Goal: Task Accomplishment & Management: Complete application form

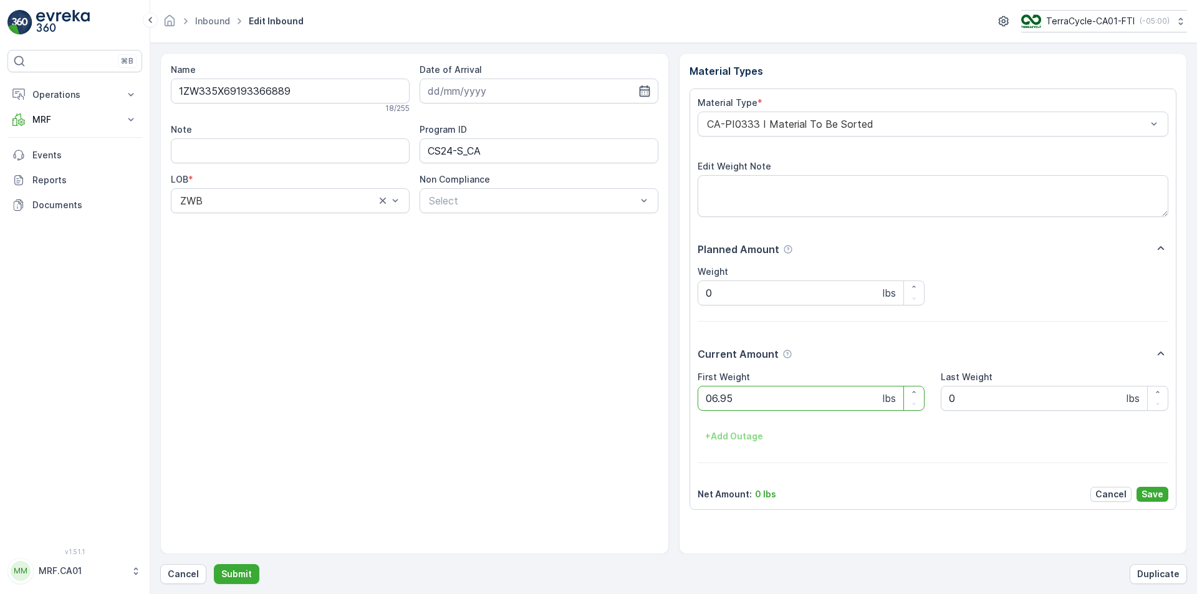
click at [214, 564] on button "Submit" at bounding box center [237, 574] width 46 height 20
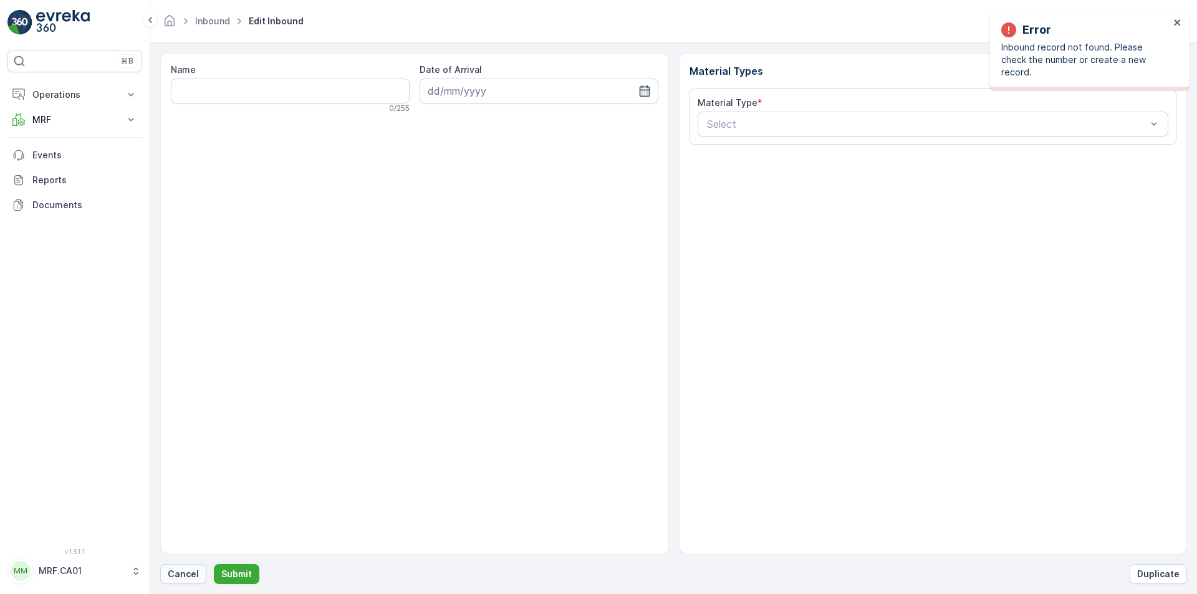
click at [184, 573] on p "Cancel" at bounding box center [183, 574] width 31 height 12
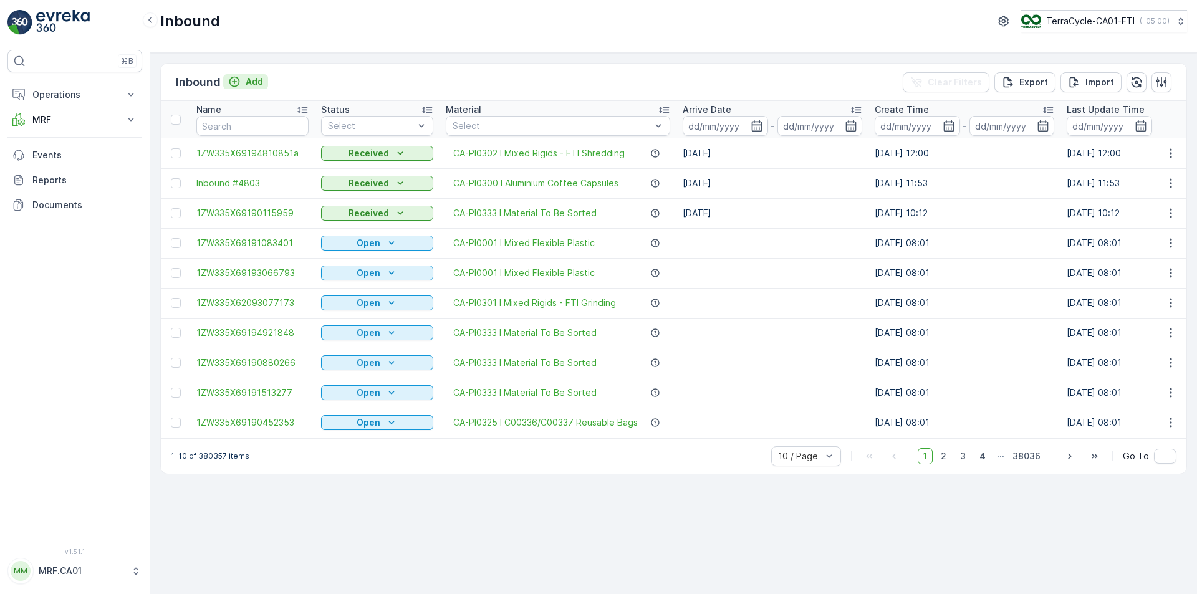
click at [257, 87] on p "Add" at bounding box center [254, 81] width 17 height 12
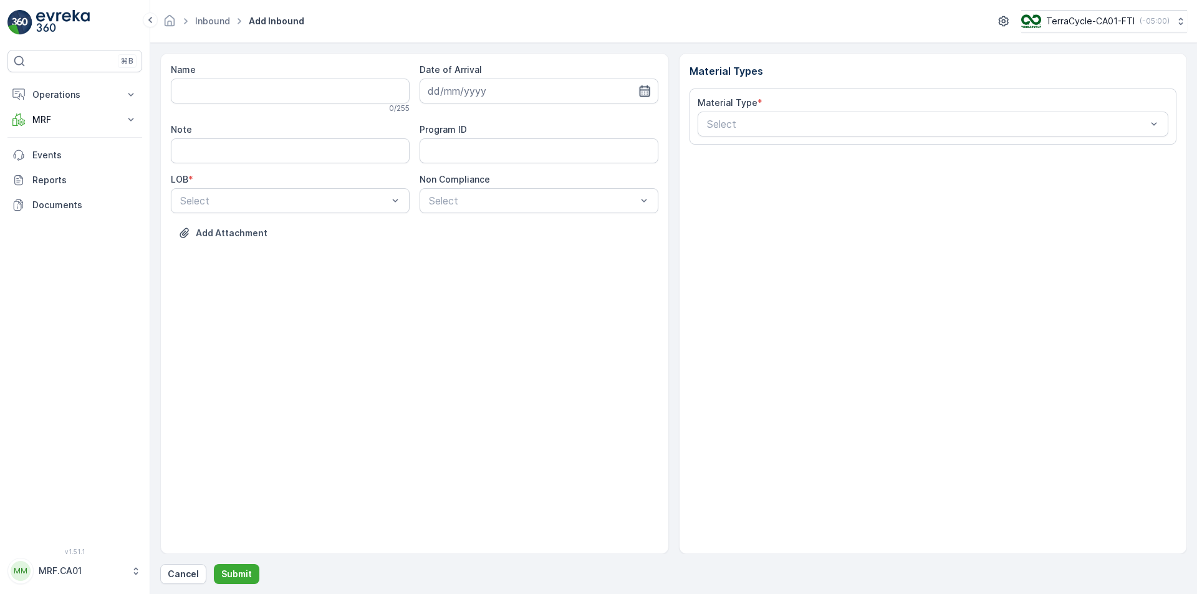
click at [649, 93] on icon "button" at bounding box center [645, 91] width 12 height 12
click at [464, 273] on div "29" at bounding box center [463, 270] width 20 height 20
type input "[DATE]"
click at [341, 213] on div "Name 0 / 255 Date of Arrival [DATE] Note Program ID LOB * Select Non Compliance…" at bounding box center [415, 161] width 488 height 195
click at [397, 192] on div at bounding box center [395, 201] width 12 height 24
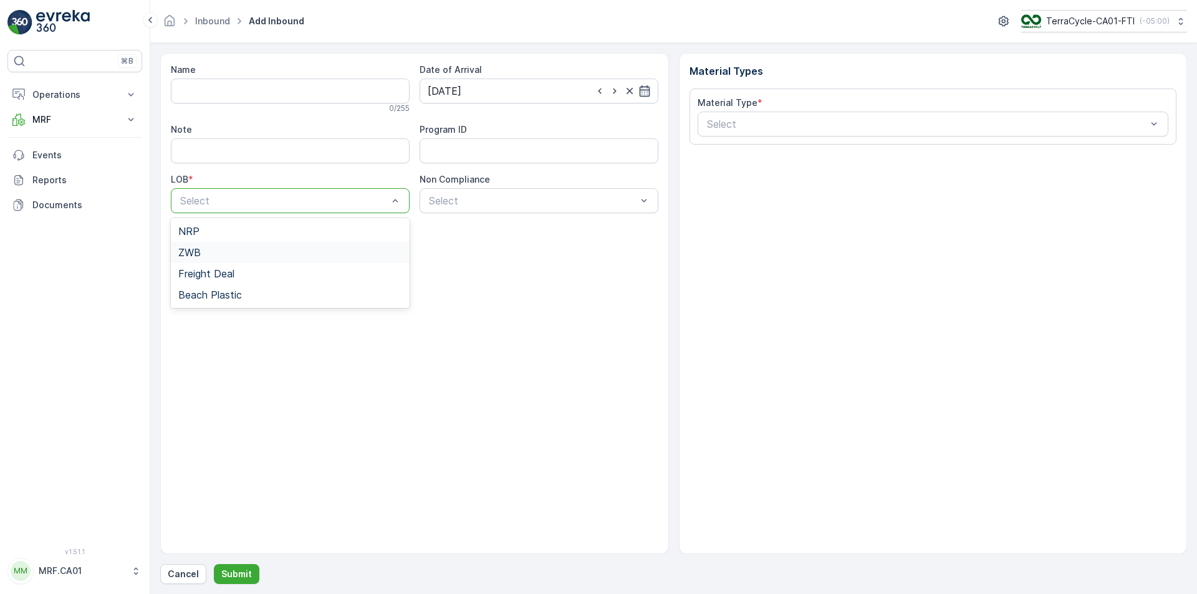
click at [322, 246] on div "ZWB" at bounding box center [290, 252] width 239 height 21
click at [352, 234] on div "NRP" at bounding box center [290, 231] width 224 height 11
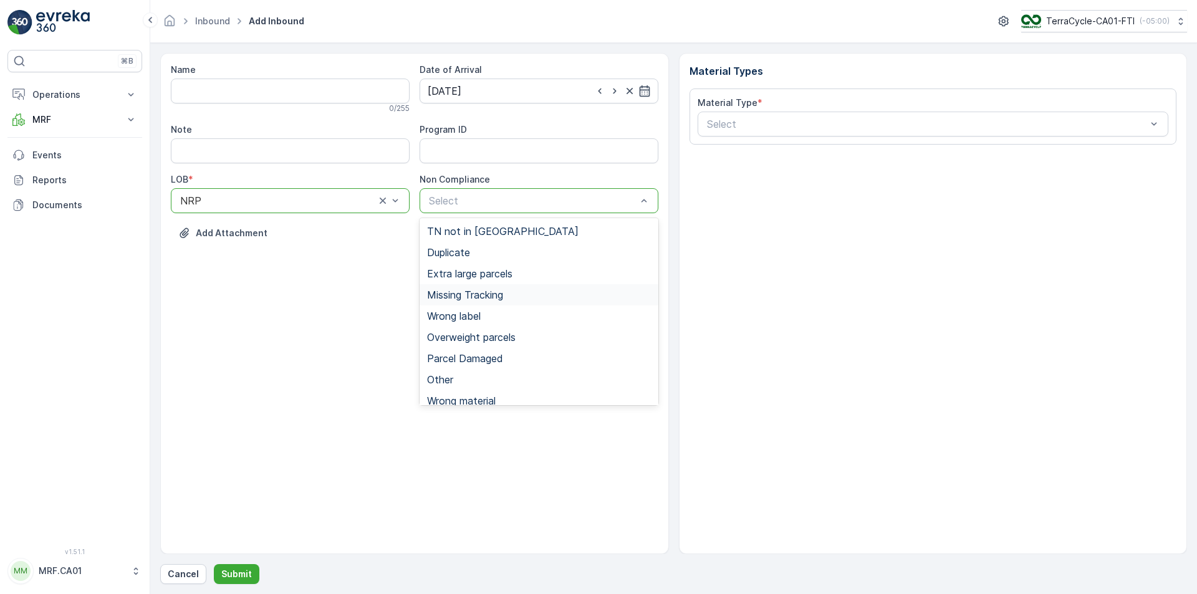
click at [471, 292] on span "Missing Tracking" at bounding box center [465, 294] width 76 height 11
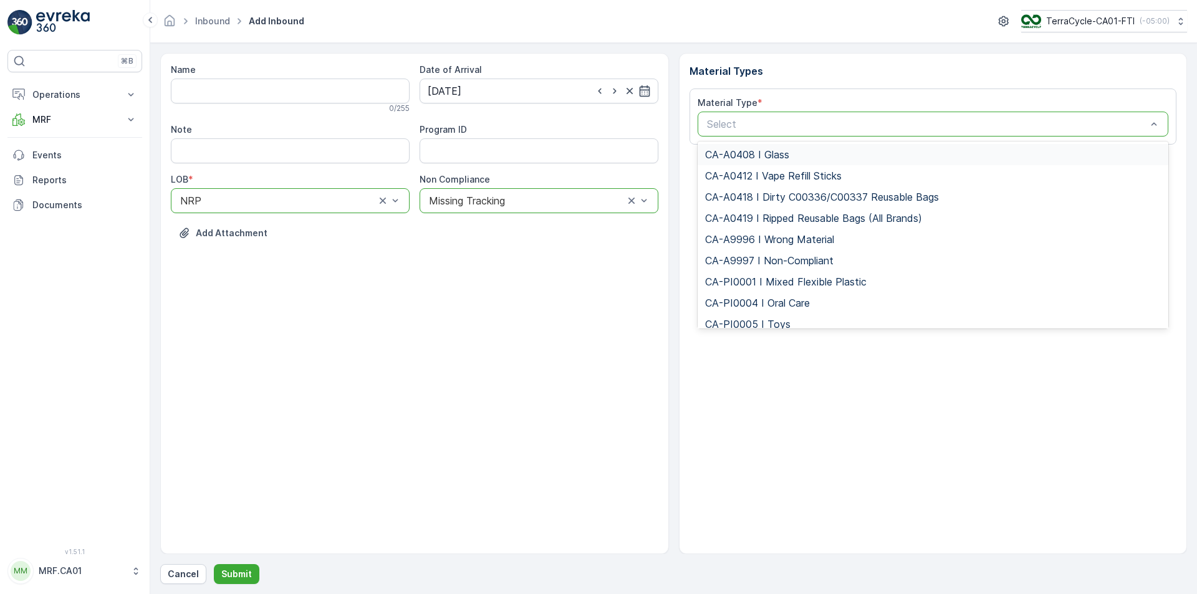
type input "3"
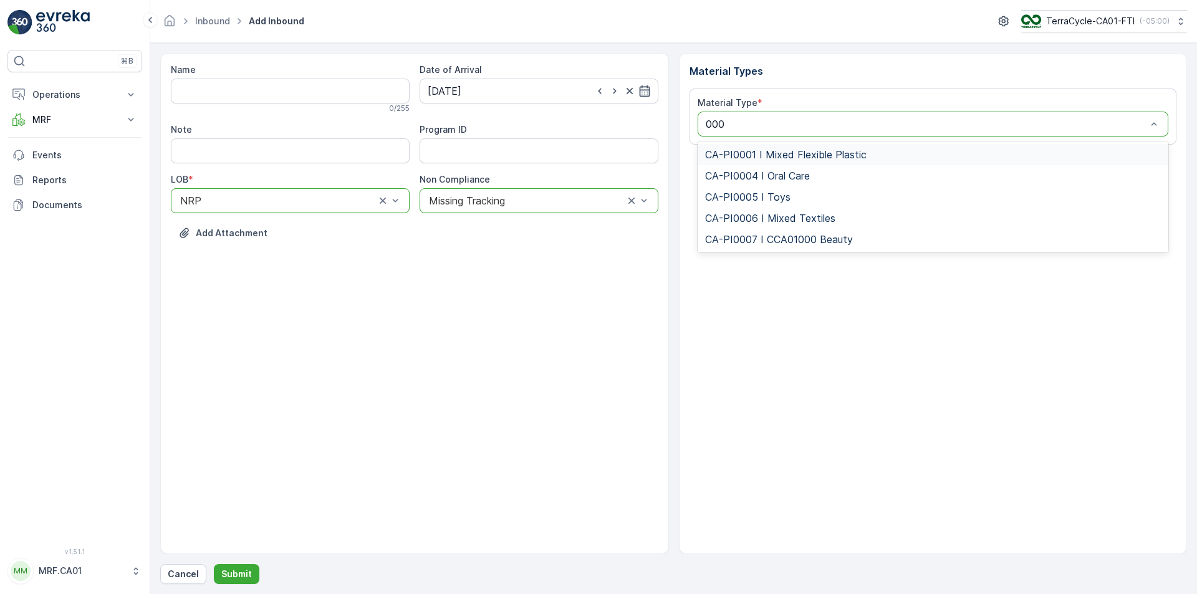
type input "0001"
click at [889, 160] on div "CA-PI0001 I Mixed Flexible Plastic" at bounding box center [933, 154] width 471 height 21
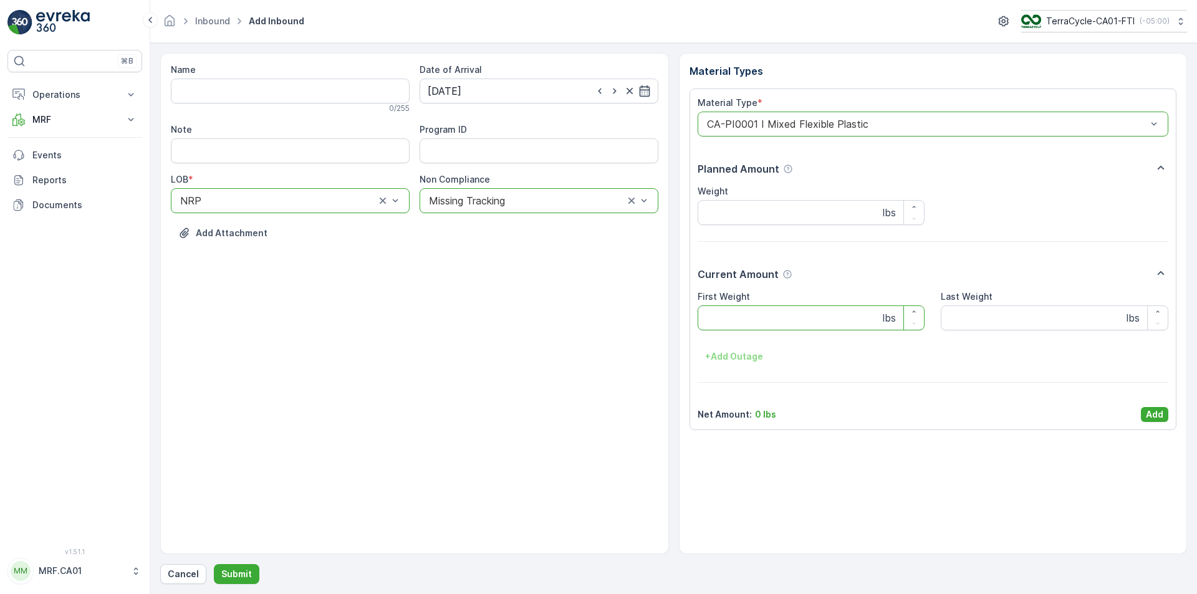
click at [755, 307] on Weight "First Weight" at bounding box center [812, 318] width 228 height 25
click at [259, 148] on input "Note" at bounding box center [290, 150] width 239 height 25
drag, startPoint x: 342, startPoint y: 145, endPoint x: 259, endPoint y: 148, distance: 82.4
click at [259, 148] on input "tracking number ripped in half" at bounding box center [290, 150] width 239 height 25
type input "tracking number only showing half"
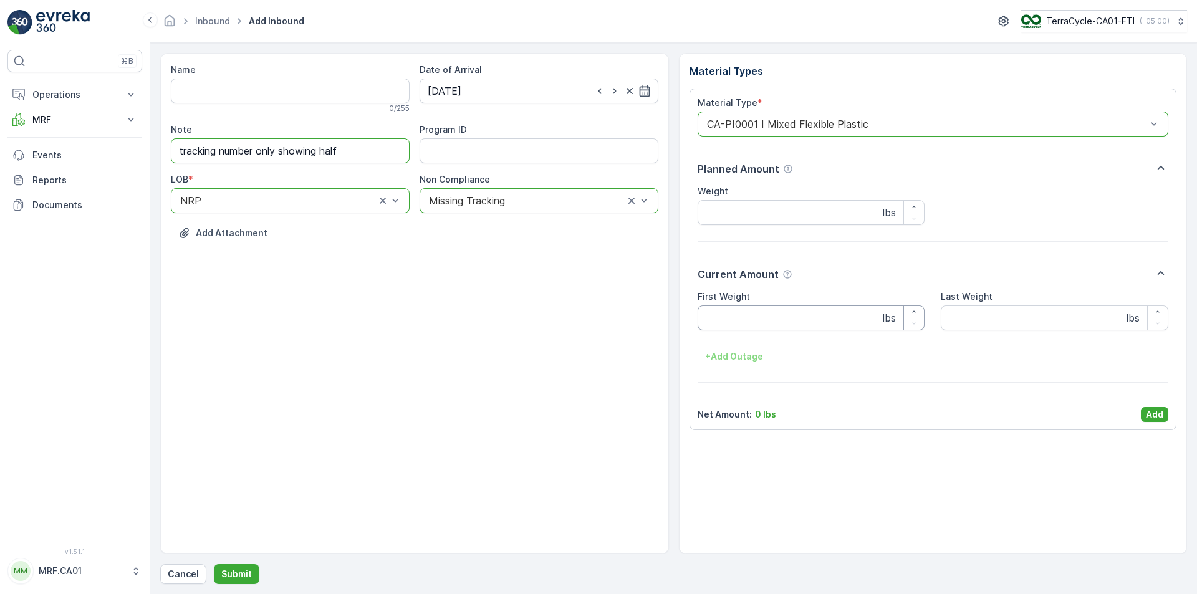
click at [750, 324] on Weight "First Weight" at bounding box center [812, 318] width 228 height 25
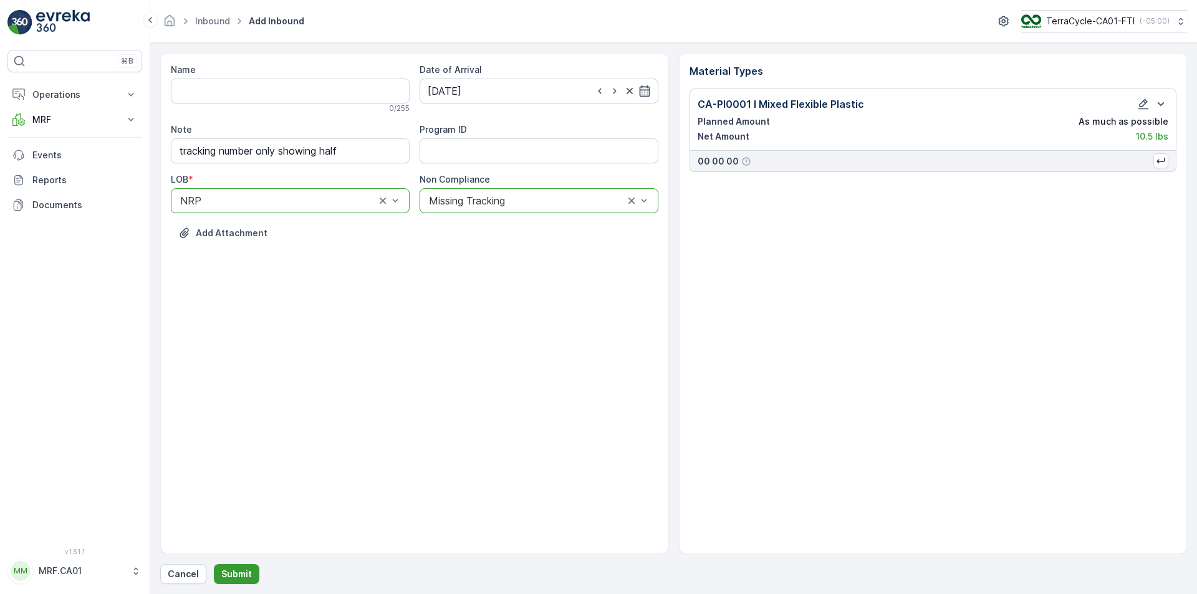
click at [253, 577] on button "Submit" at bounding box center [237, 574] width 46 height 20
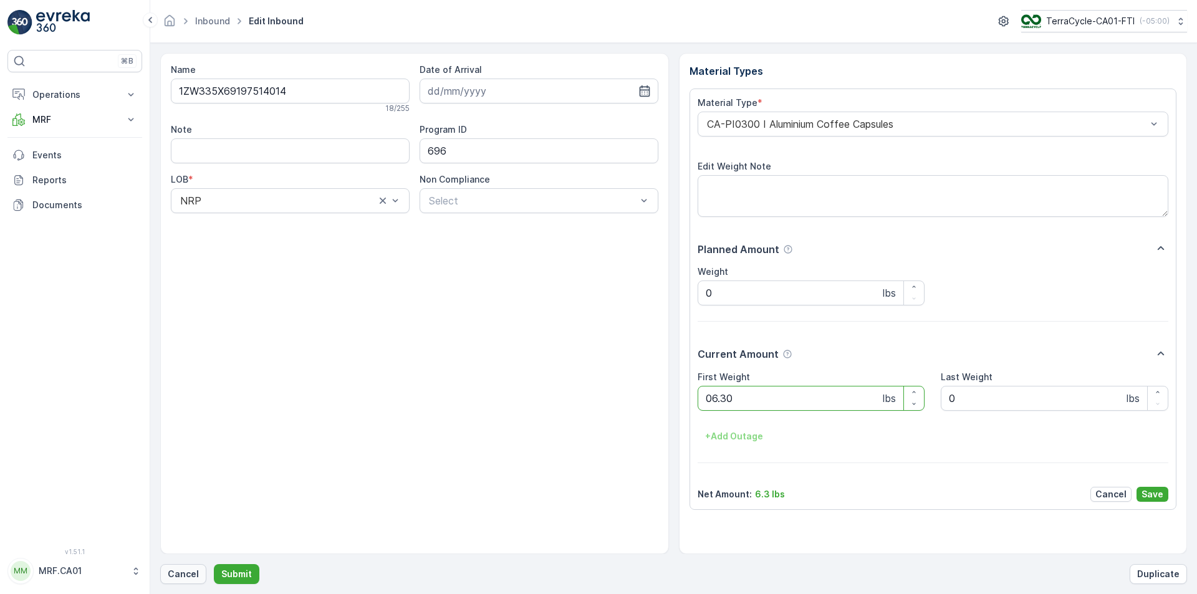
type Weight "06.30"
click at [179, 567] on button "Cancel" at bounding box center [183, 574] width 46 height 20
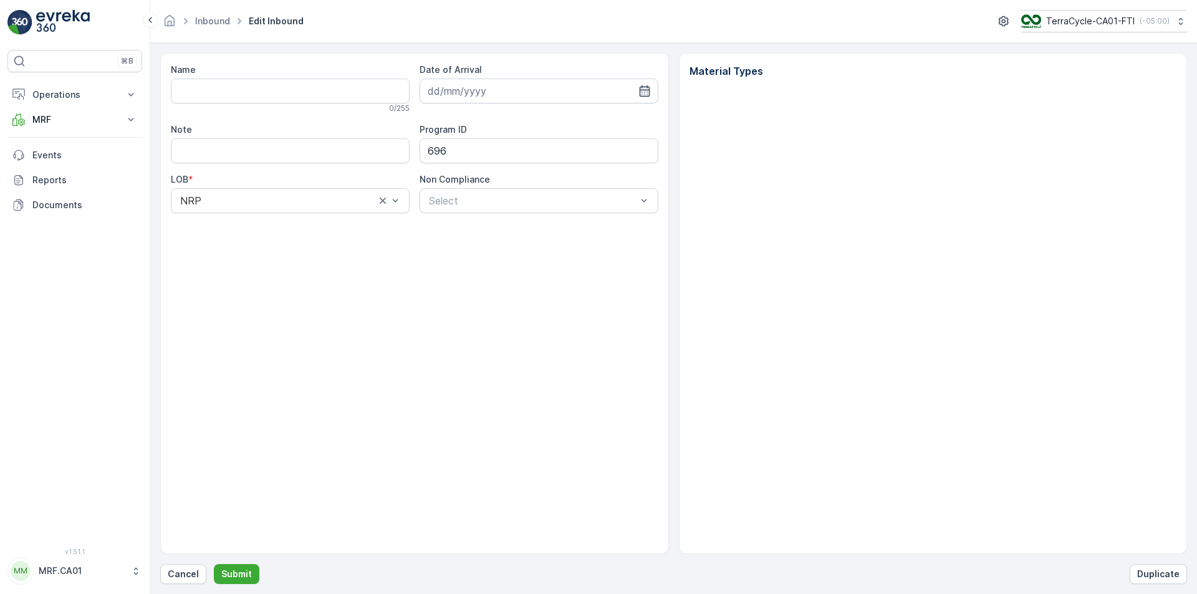
type input "1ZW335X69197514014"
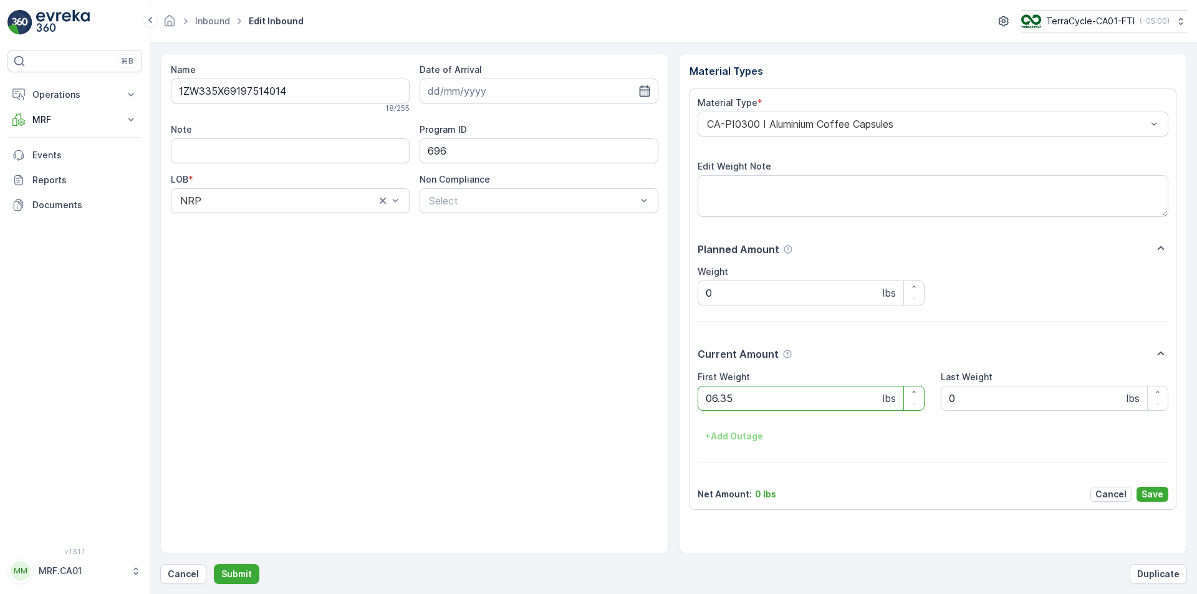
click at [214, 564] on button "Submit" at bounding box center [237, 574] width 46 height 20
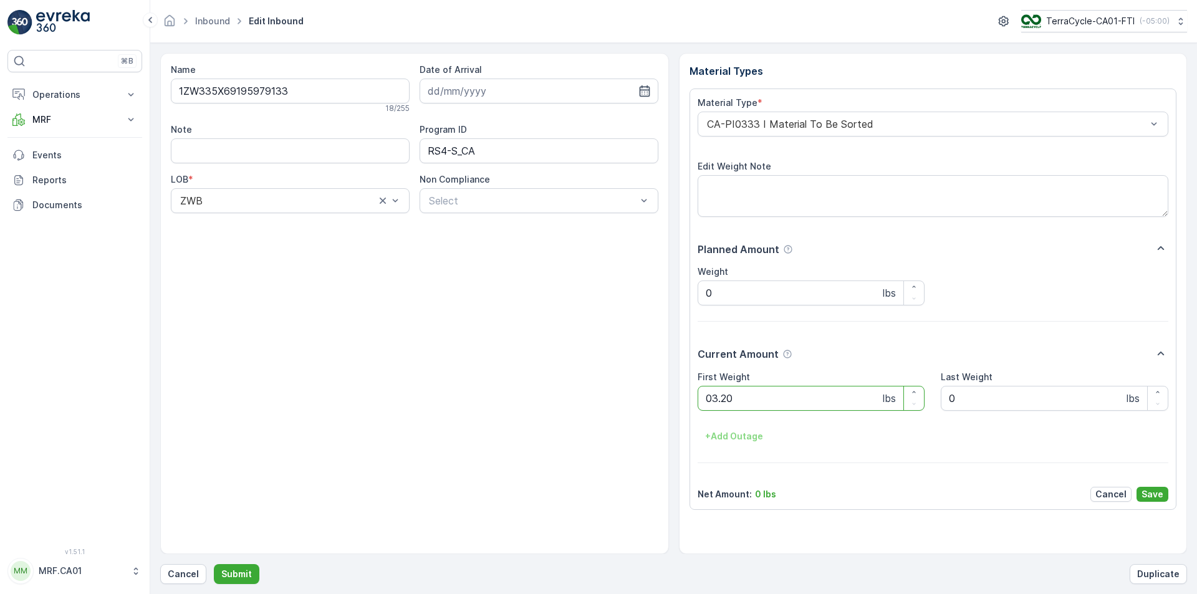
click at [214, 564] on button "Submit" at bounding box center [237, 574] width 46 height 20
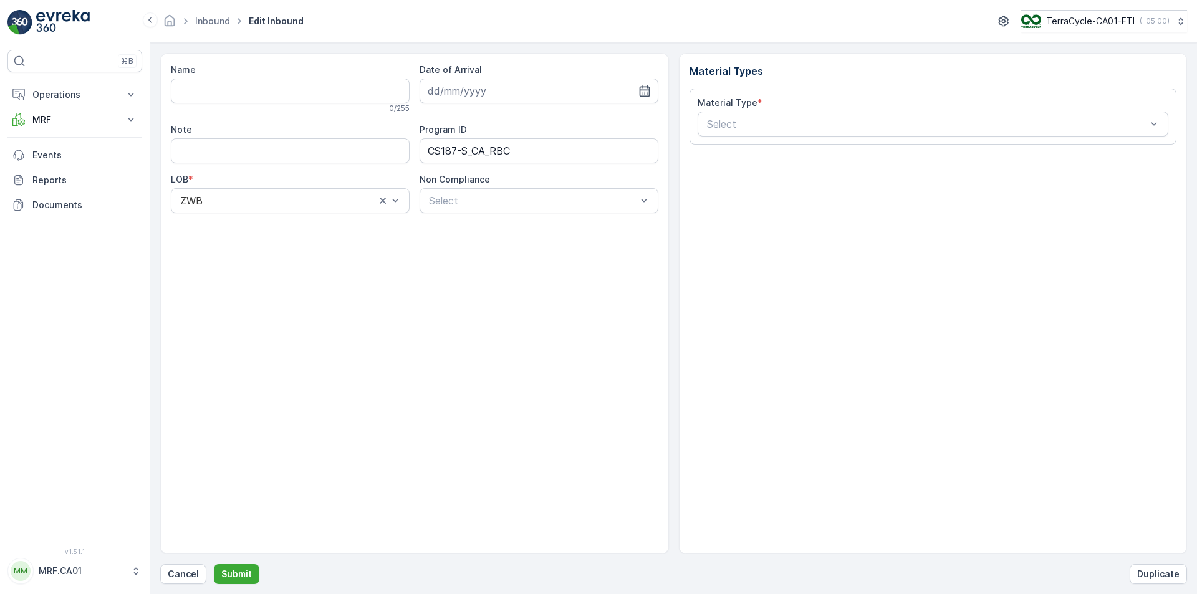
type input "1ZW335X69194217350"
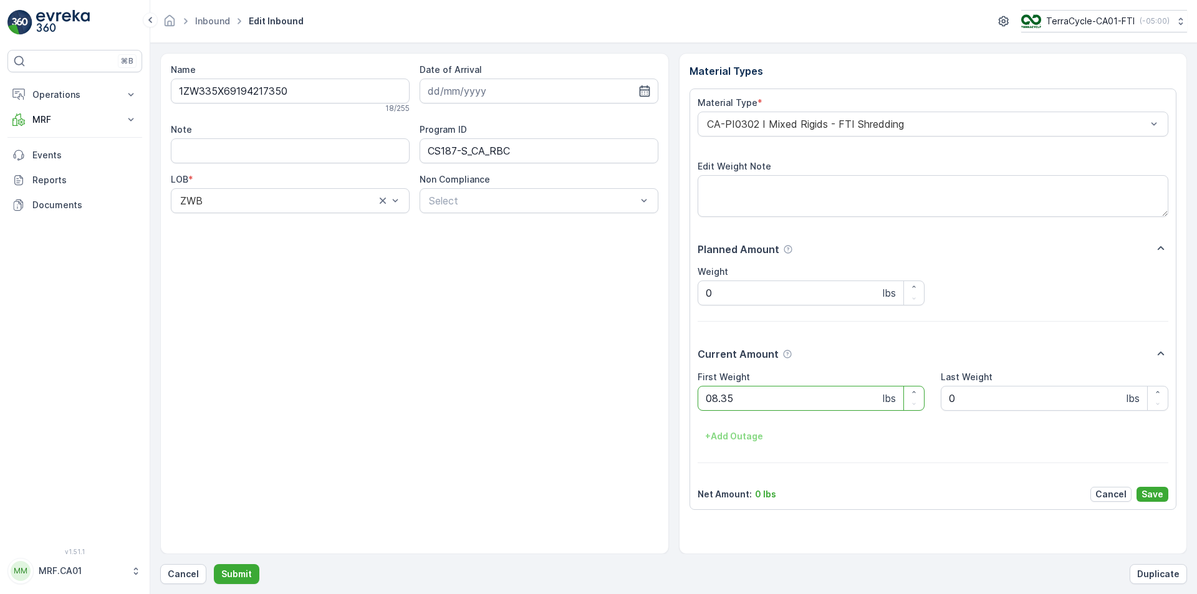
click at [214, 564] on button "Submit" at bounding box center [237, 574] width 46 height 20
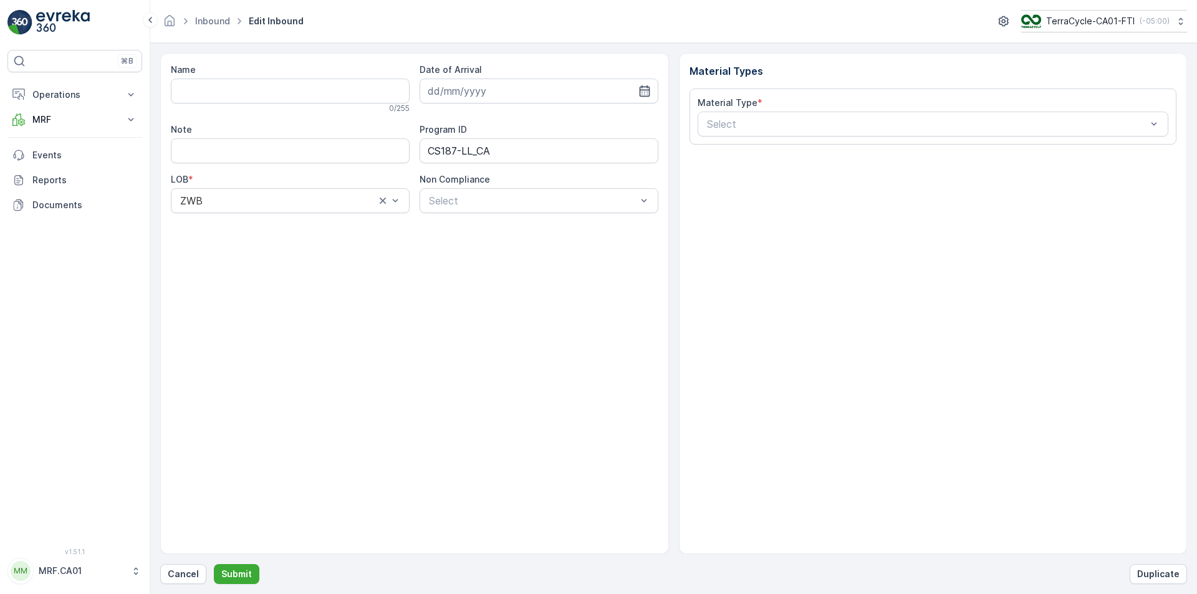
type input "1ZW335X69192874966"
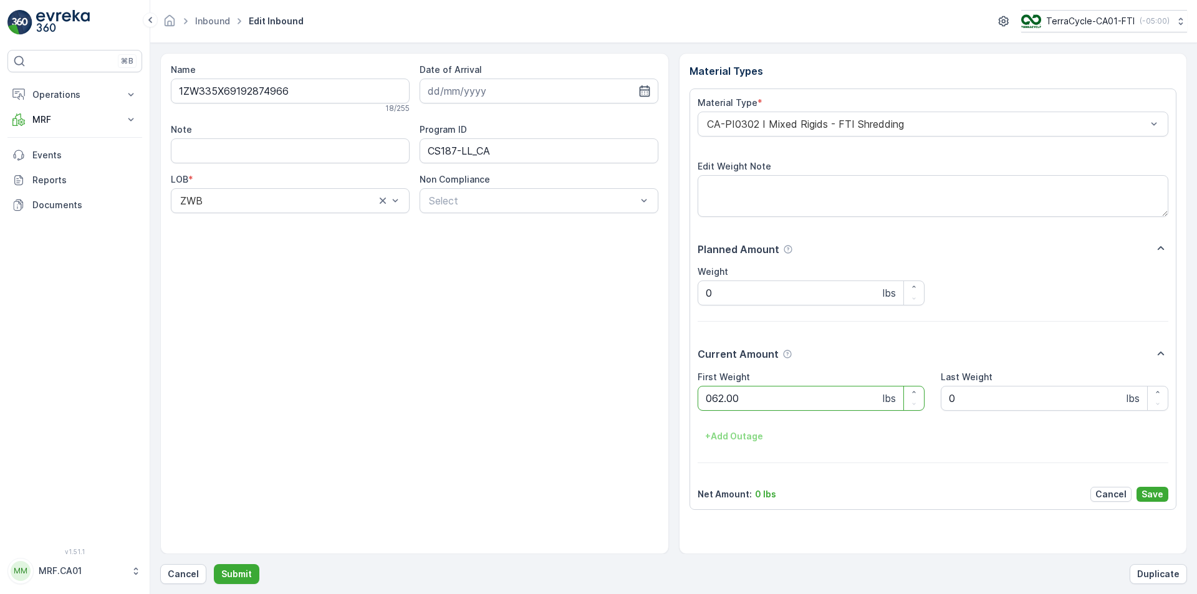
click at [214, 564] on button "Submit" at bounding box center [237, 574] width 46 height 20
click at [789, 133] on div "CA-PI0004 I Oral Care" at bounding box center [933, 124] width 471 height 25
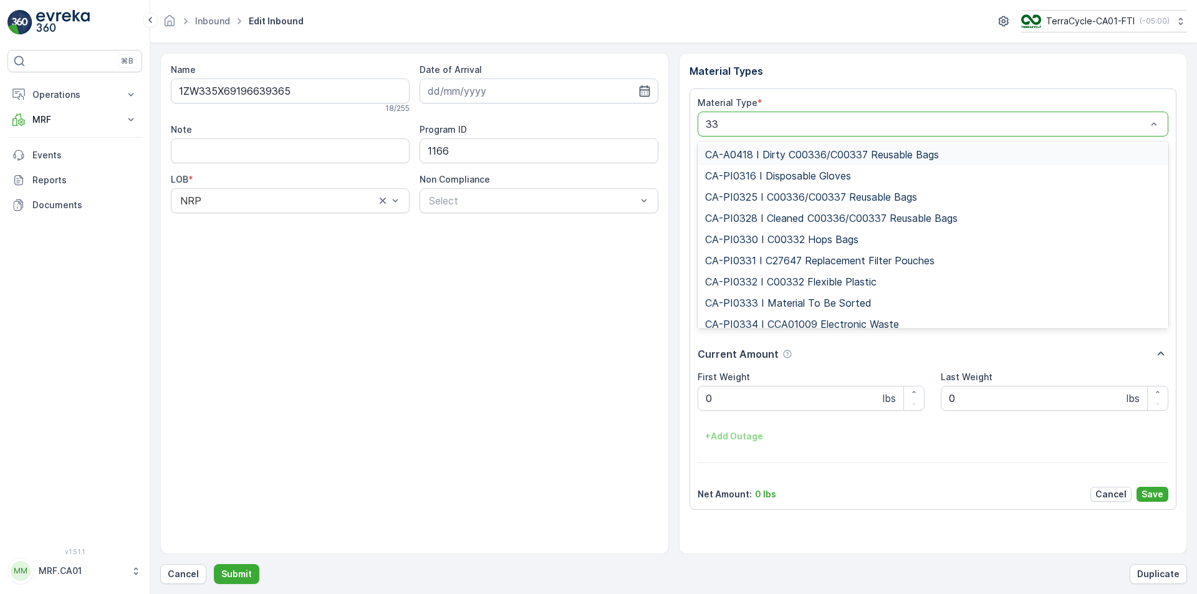
type input "333"
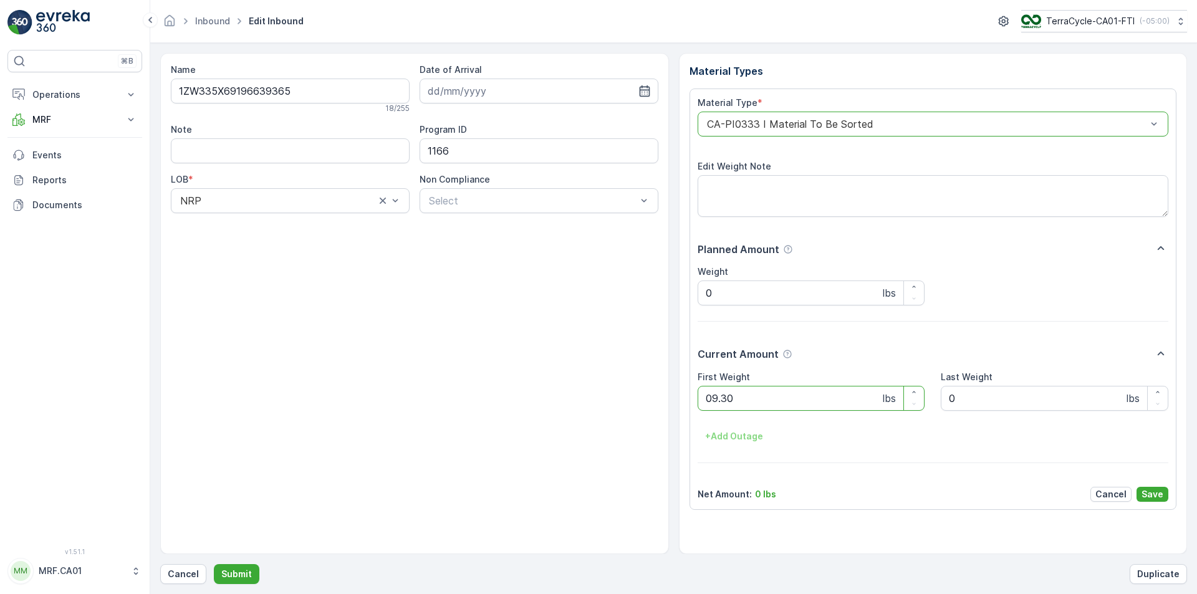
click at [214, 564] on button "Submit" at bounding box center [237, 574] width 46 height 20
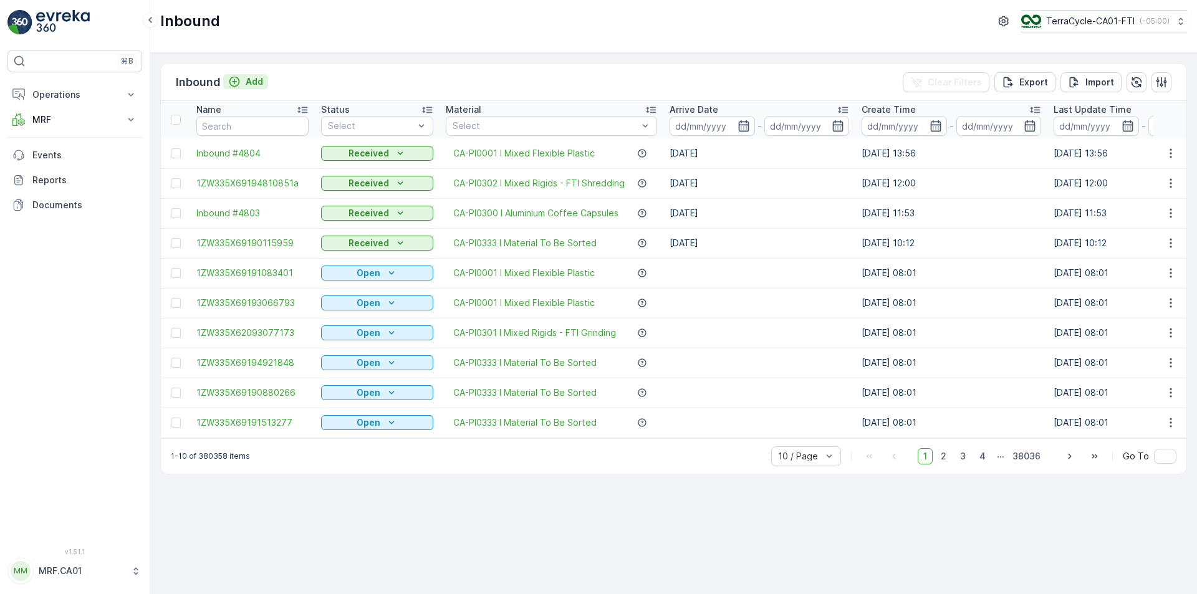
click at [246, 80] on p "Add" at bounding box center [254, 81] width 17 height 12
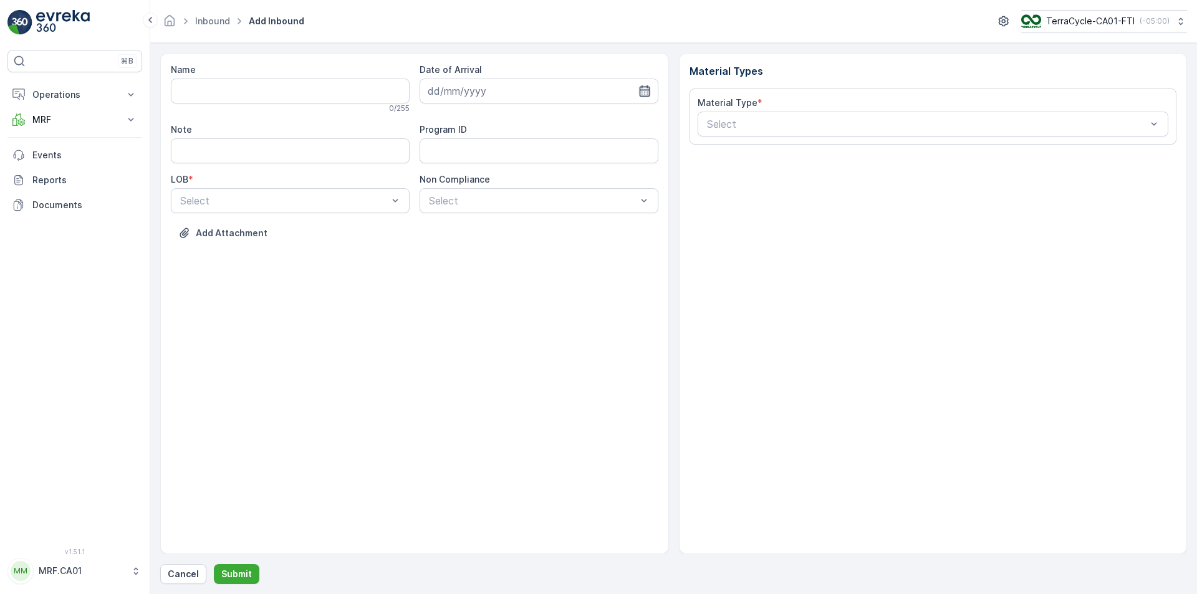
click at [648, 89] on icon "button" at bounding box center [645, 91] width 12 height 12
click at [460, 274] on div "29" at bounding box center [463, 270] width 20 height 20
type input "[DATE]"
click at [276, 153] on input "Note" at bounding box center [290, 150] width 239 height 25
click at [182, 150] on input "code was cut off" at bounding box center [290, 150] width 239 height 25
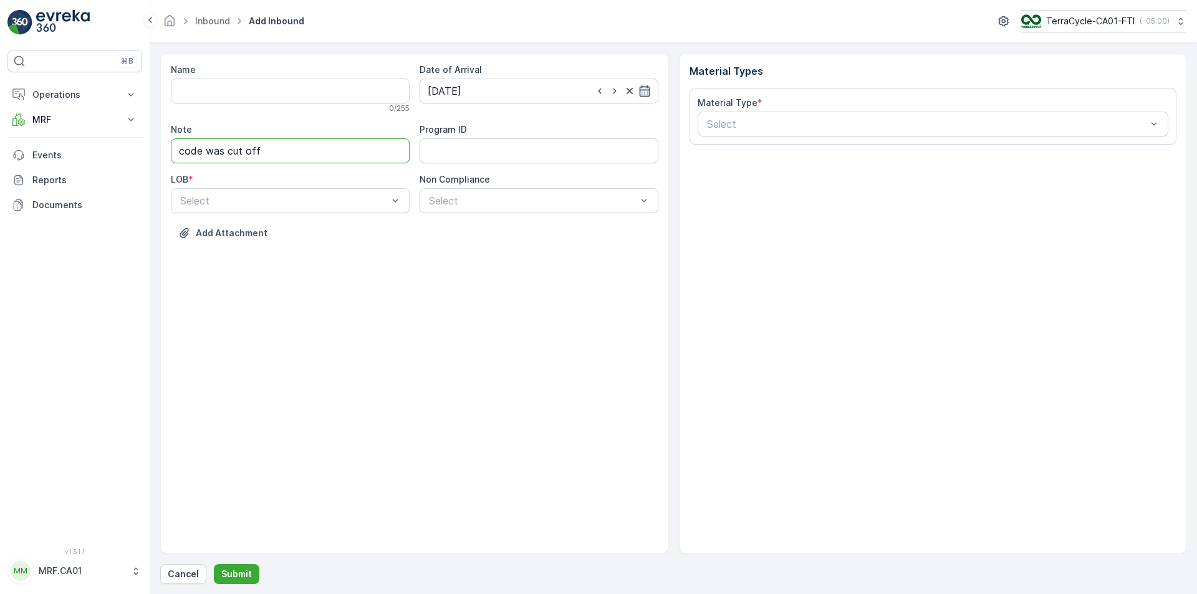
click at [178, 152] on input "code was cut off" at bounding box center [290, 150] width 239 height 25
type input "barcode was cut off"
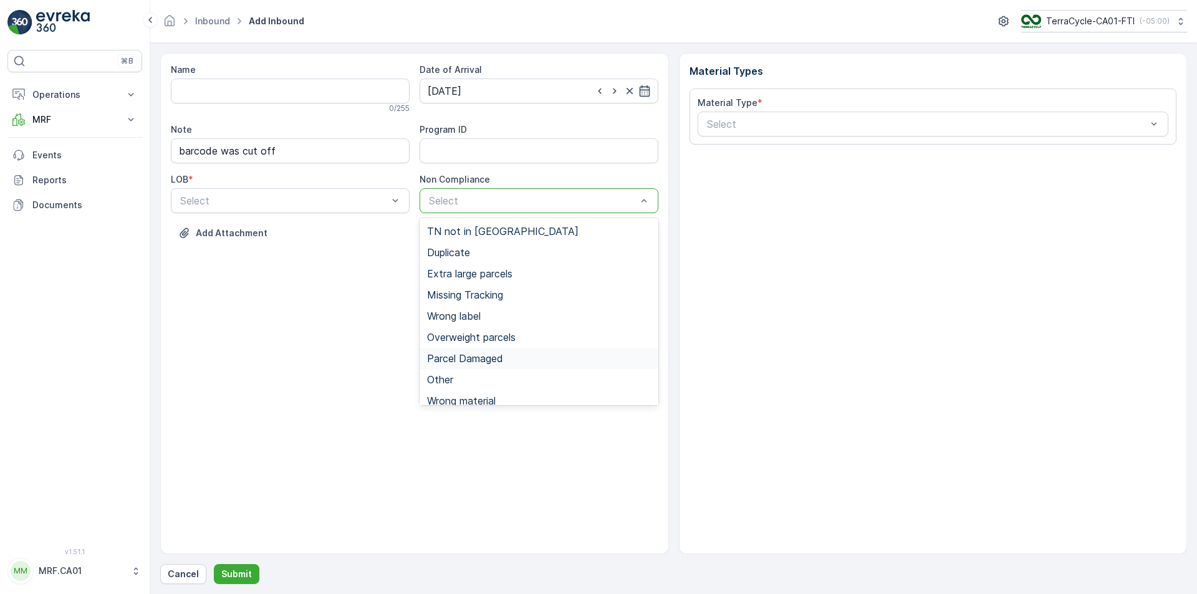
click at [483, 352] on div "Parcel Damaged" at bounding box center [539, 358] width 239 height 21
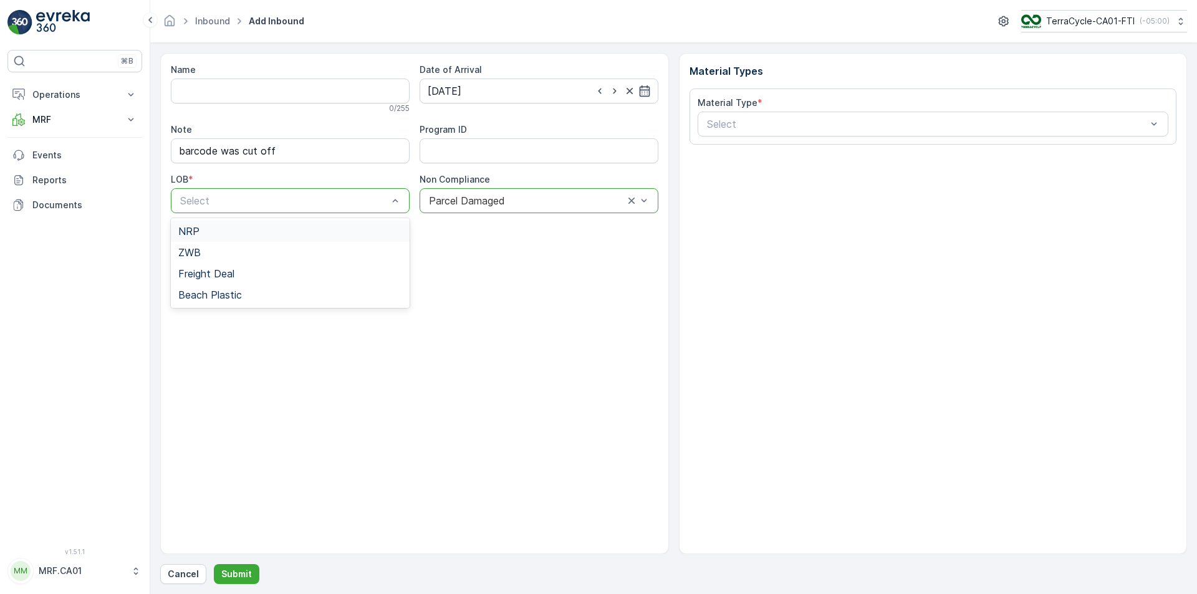
drag, startPoint x: 299, startPoint y: 231, endPoint x: 306, endPoint y: 226, distance: 8.0
click at [300, 231] on div "NRP" at bounding box center [290, 231] width 224 height 11
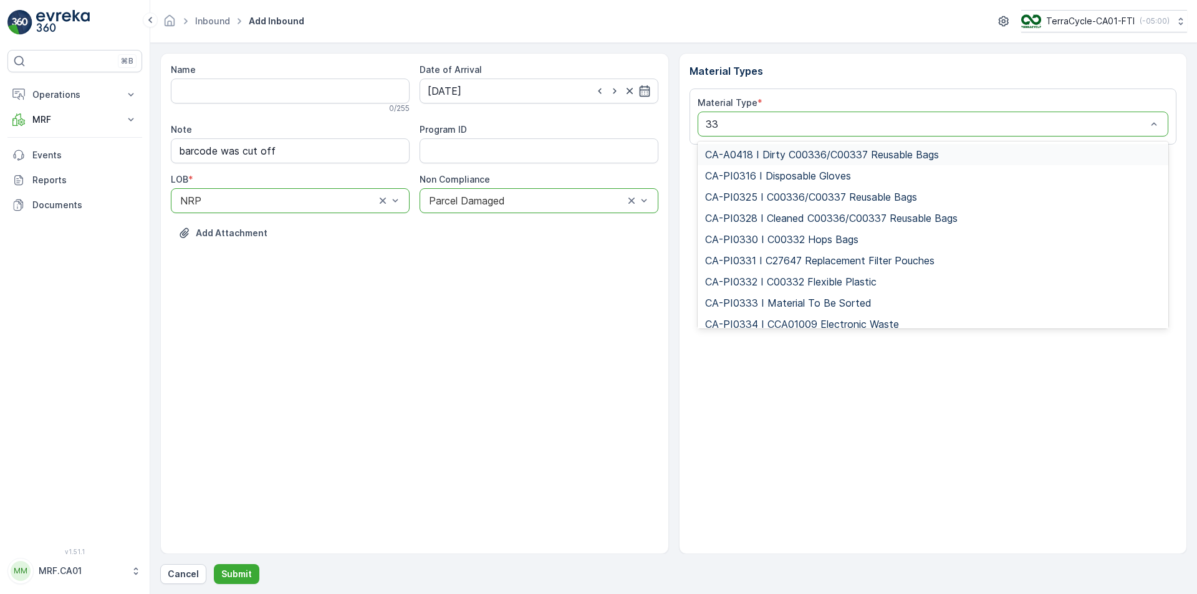
type input "333"
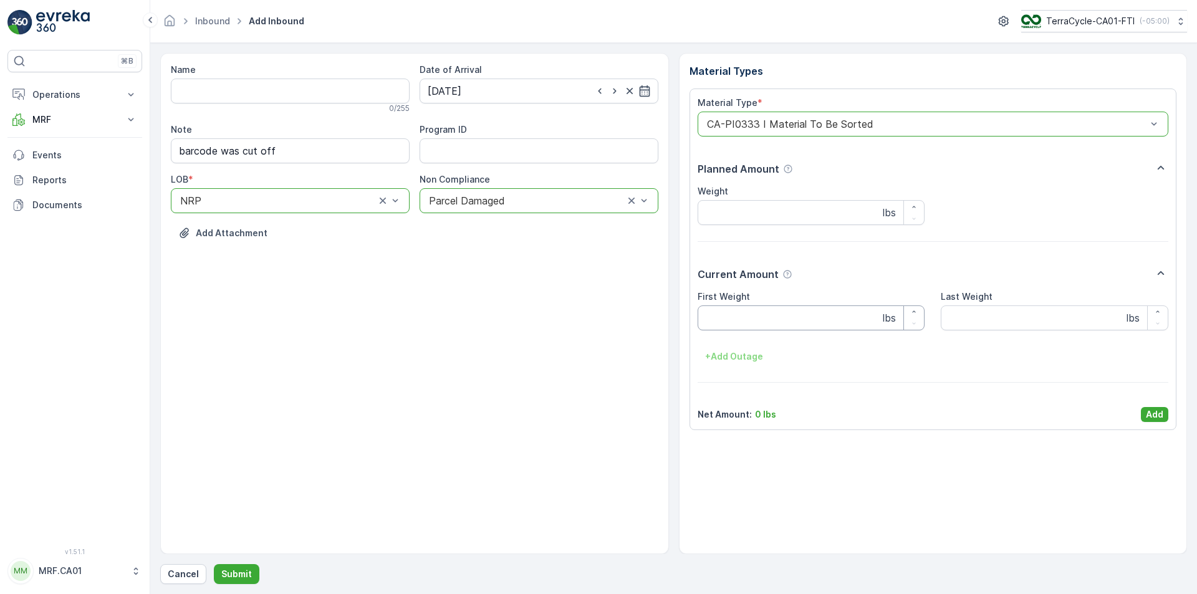
drag, startPoint x: 793, startPoint y: 318, endPoint x: 803, endPoint y: 319, distance: 10.1
click at [793, 318] on Weight "First Weight" at bounding box center [812, 318] width 228 height 25
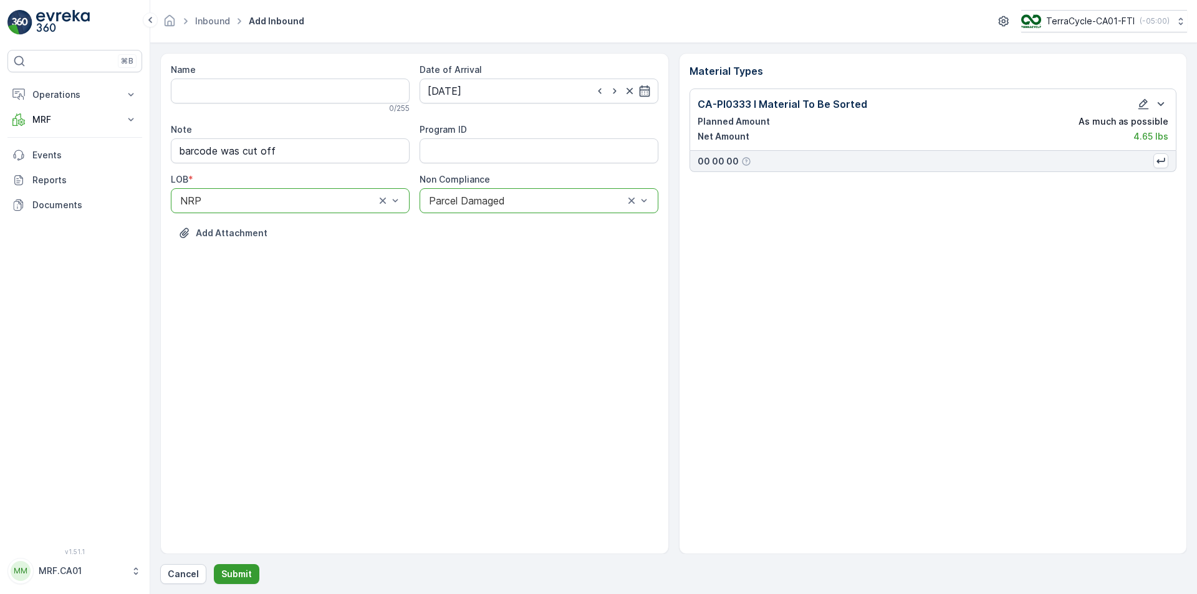
click at [215, 577] on button "Submit" at bounding box center [237, 574] width 46 height 20
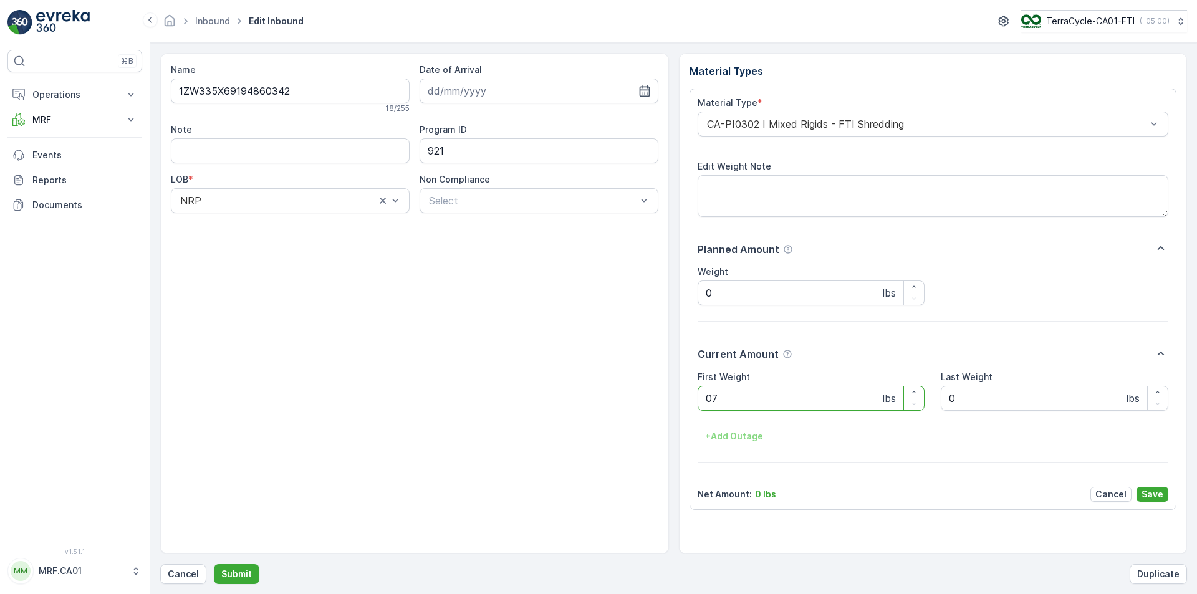
type Weight "076"
click at [214, 564] on button "Submit" at bounding box center [237, 574] width 46 height 20
